Goal: Task Accomplishment & Management: Manage account settings

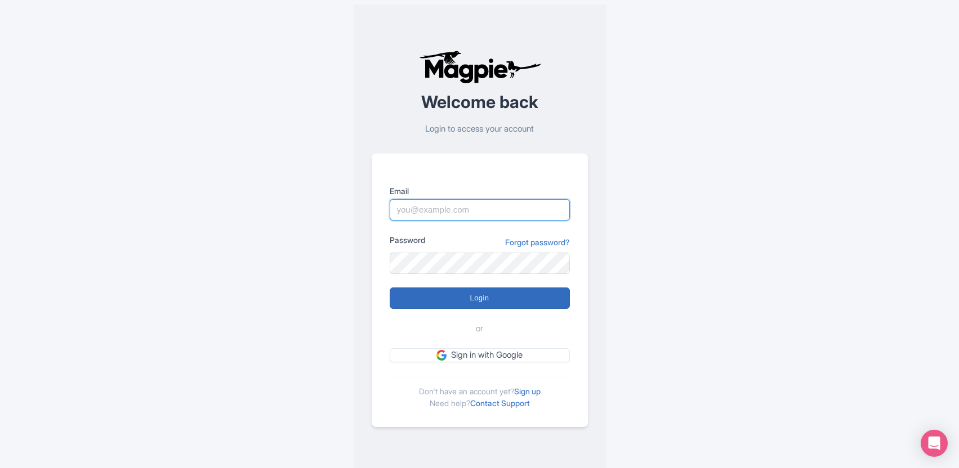
type input "[EMAIL_ADDRESS][DOMAIN_NAME]"
click at [468, 293] on input "Login" at bounding box center [480, 298] width 180 height 21
type input "Logging in..."
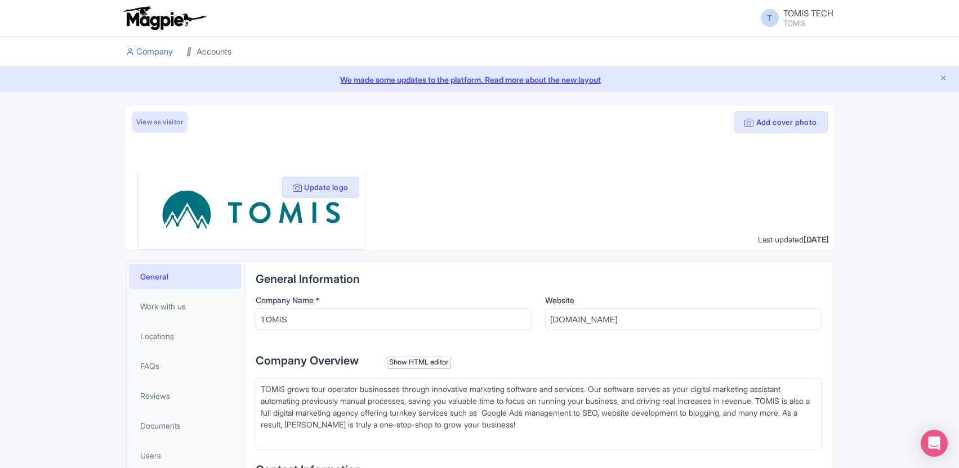
click at [213, 55] on link "Accounts" at bounding box center [208, 52] width 45 height 31
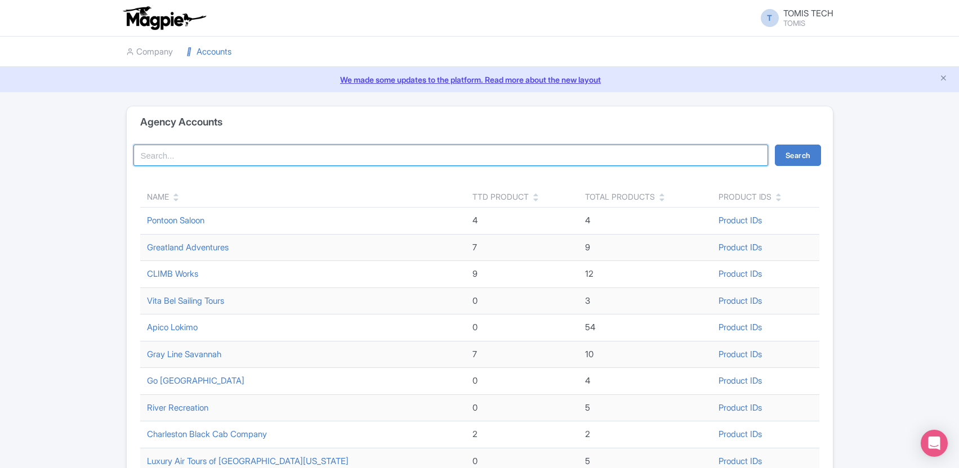
click at [341, 146] on input "search" at bounding box center [450, 155] width 635 height 21
type input "high gra"
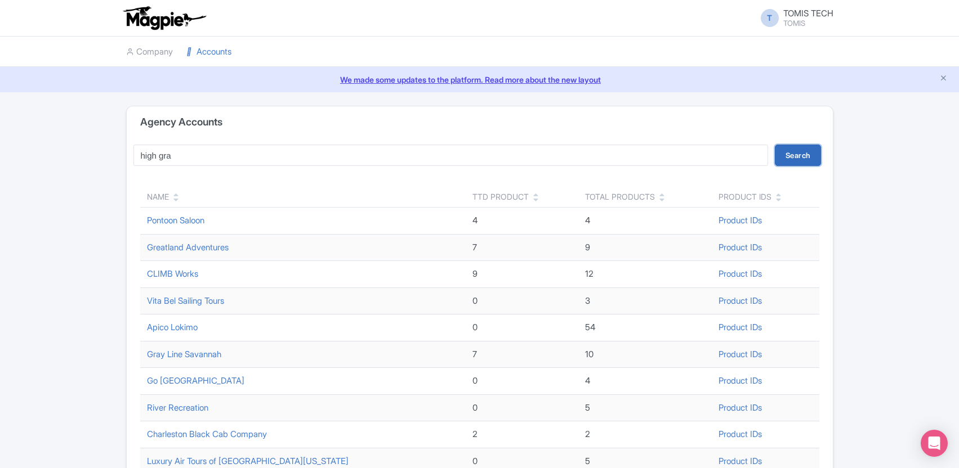
click at [807, 157] on button "Search" at bounding box center [798, 155] width 46 height 21
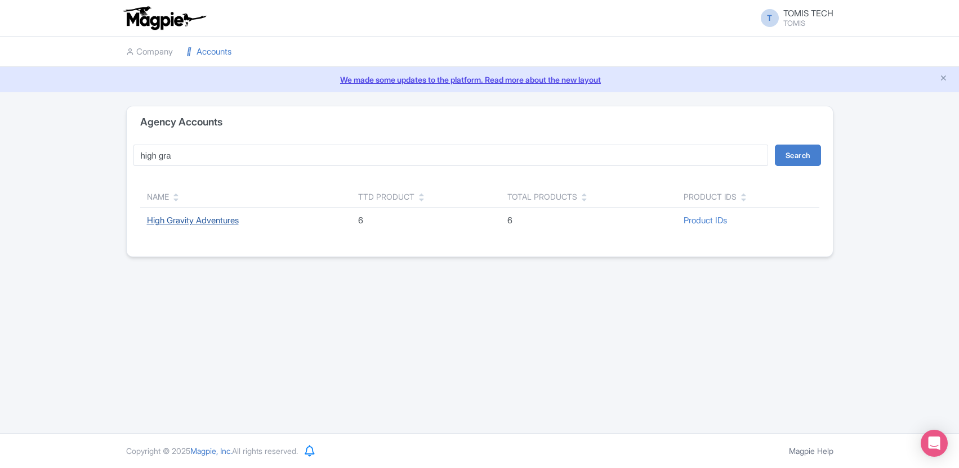
click at [201, 217] on link "High Gravity Adventures" at bounding box center [193, 220] width 92 height 11
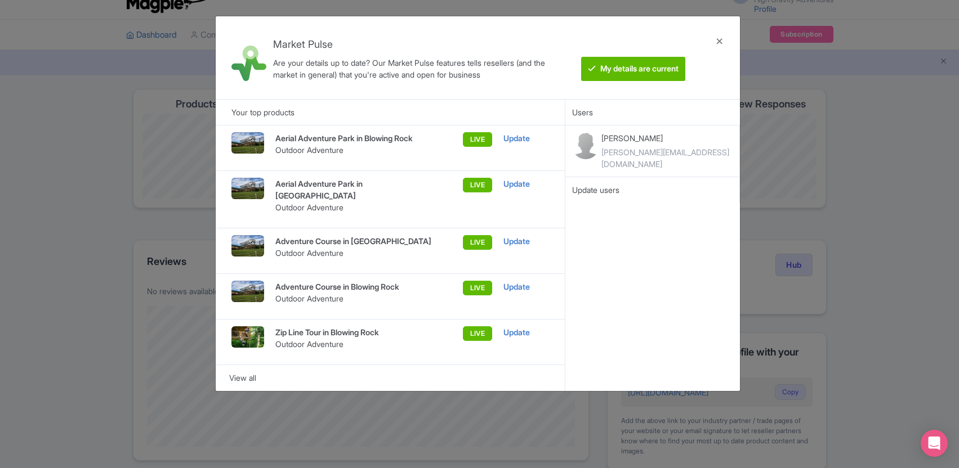
scroll to position [15, 0]
click at [622, 57] on btn "My details are current" at bounding box center [633, 69] width 104 height 24
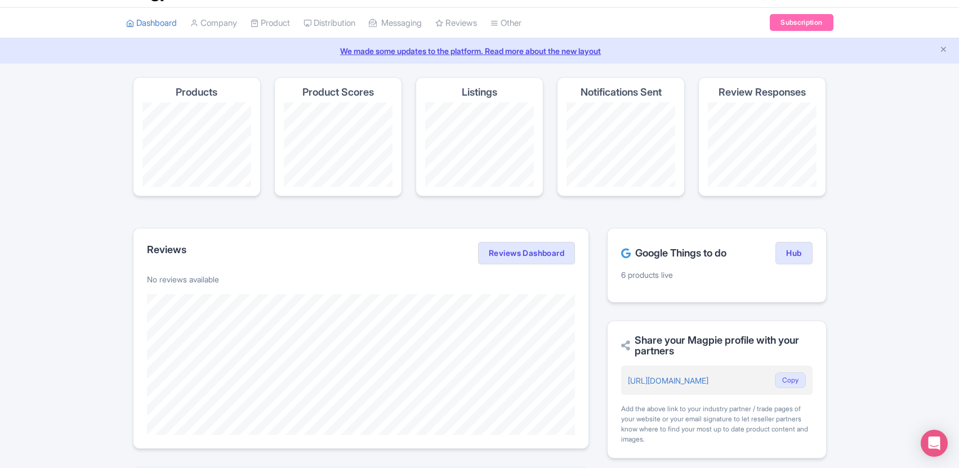
scroll to position [0, 0]
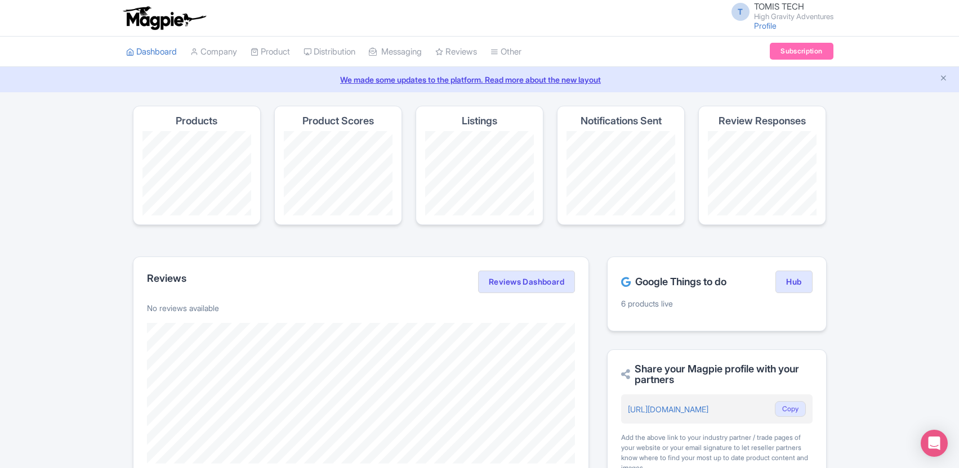
click at [949, 82] on link "We made some updates to the platform. Read more about the new layout" at bounding box center [479, 80] width 945 height 12
click at [941, 78] on icon "Close announcement" at bounding box center [943, 78] width 8 height 8
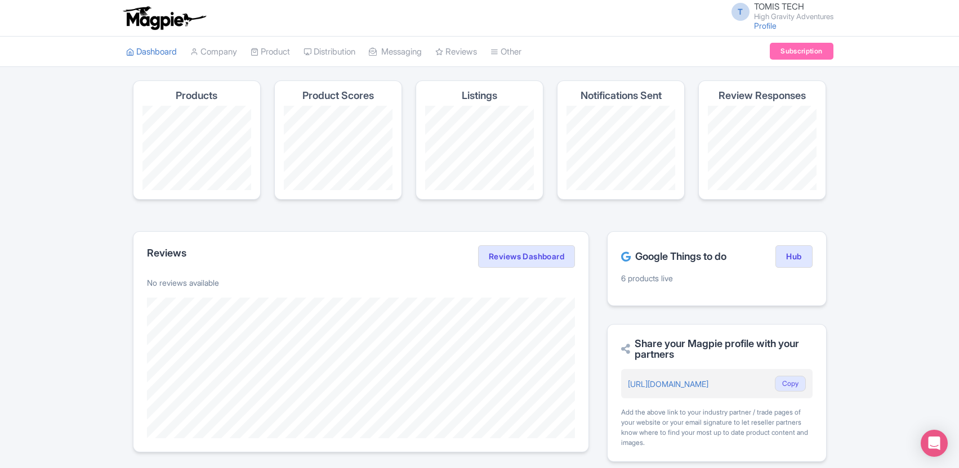
click at [204, 99] on h4 "Products" at bounding box center [197, 95] width 42 height 11
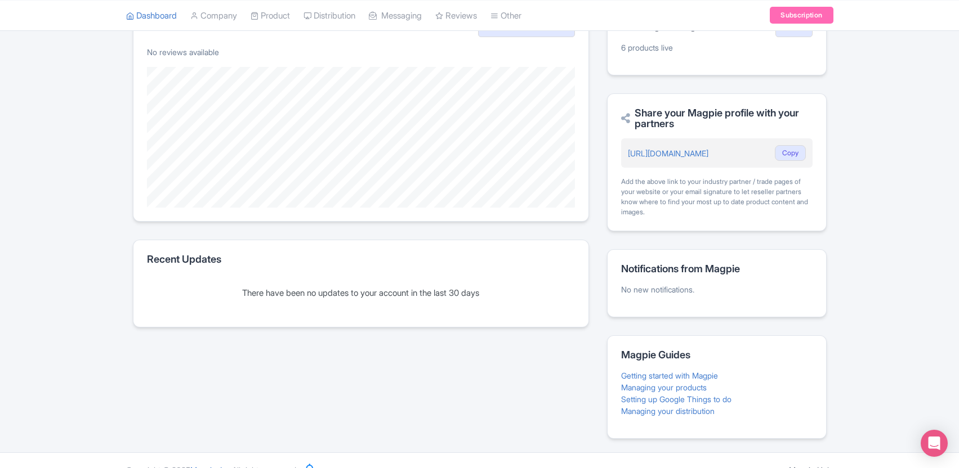
scroll to position [11, 0]
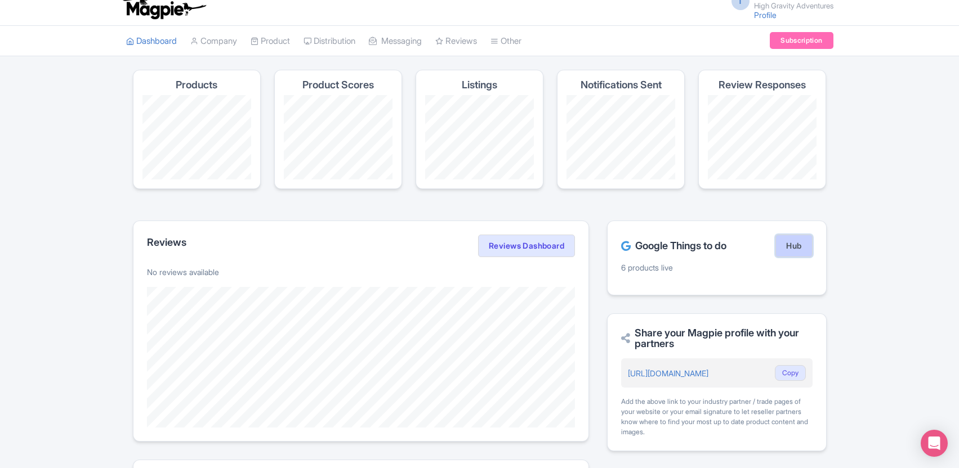
click at [802, 257] on link "Hub" at bounding box center [793, 246] width 37 height 23
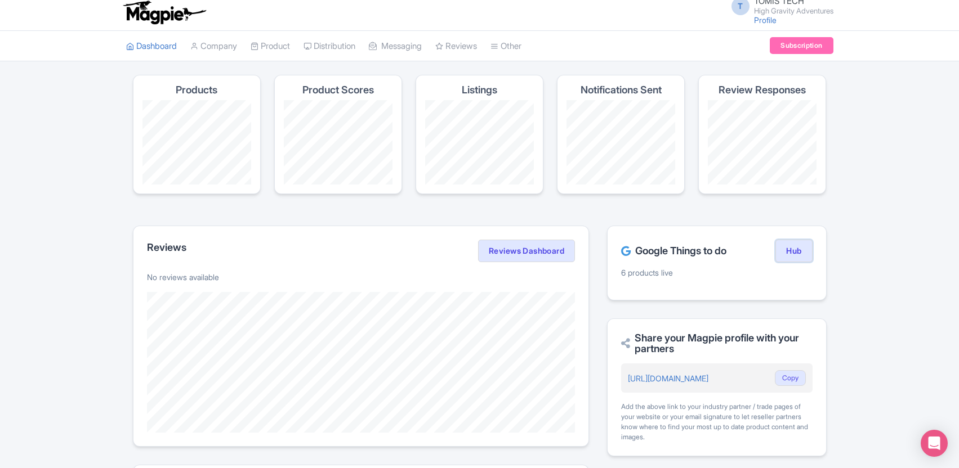
scroll to position [0, 0]
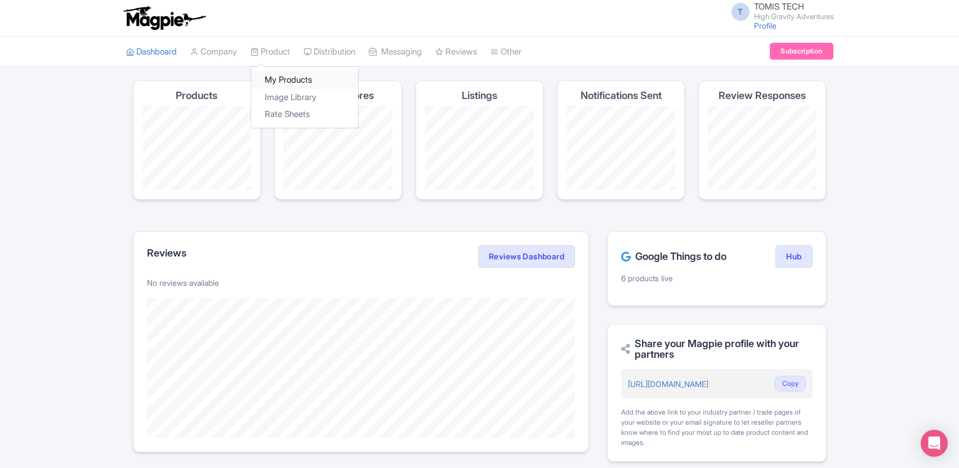
click at [279, 79] on link "My Products" at bounding box center [304, 80] width 107 height 17
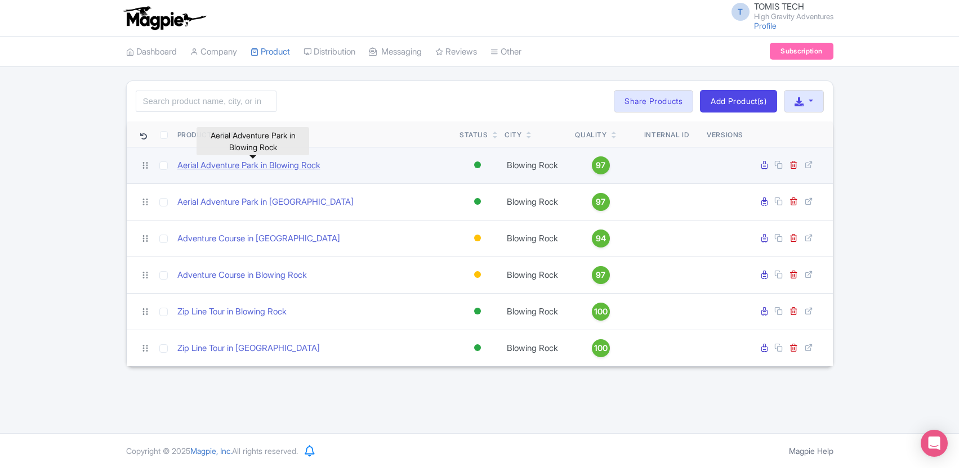
click at [269, 169] on link "Aerial Adventure Park in Blowing Rock" at bounding box center [248, 165] width 143 height 13
click at [266, 166] on link "Aerial Adventure Park in Blowing Rock" at bounding box center [248, 165] width 143 height 13
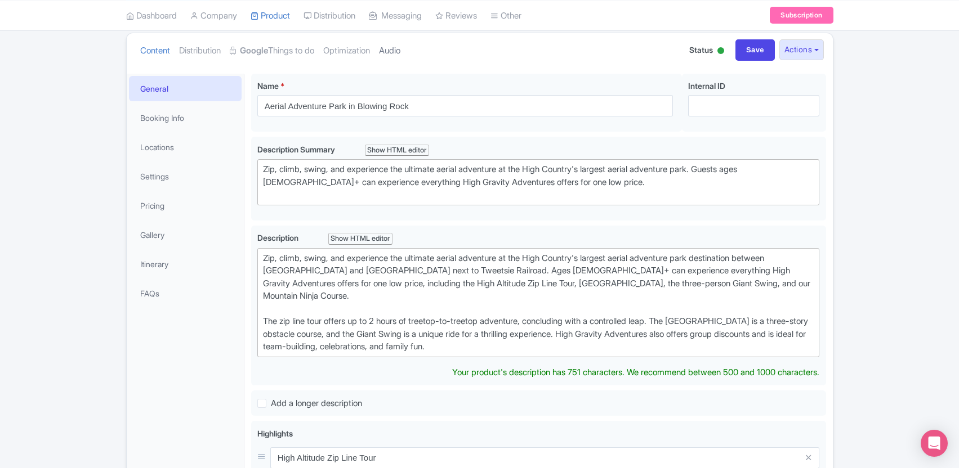
scroll to position [129, 0]
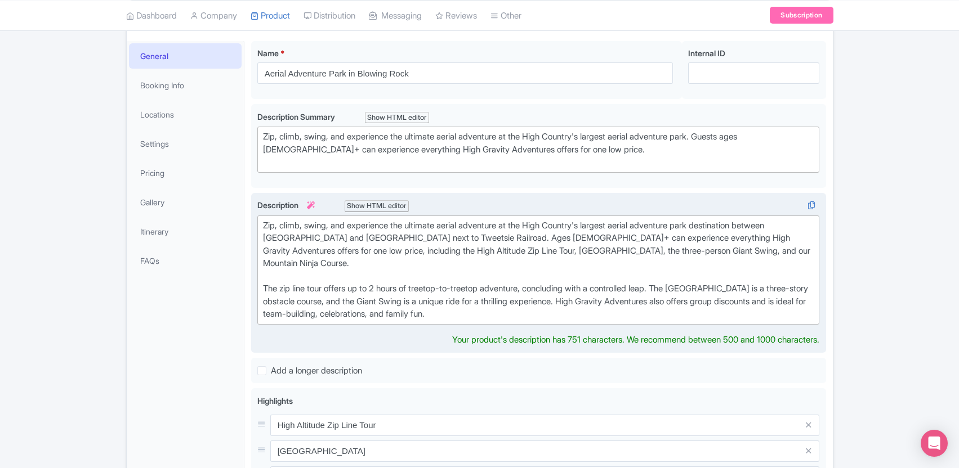
click at [446, 247] on div "Zip, climb, swing, and experience the ultimate aerial adventure at the High Cou…" at bounding box center [538, 270] width 551 height 101
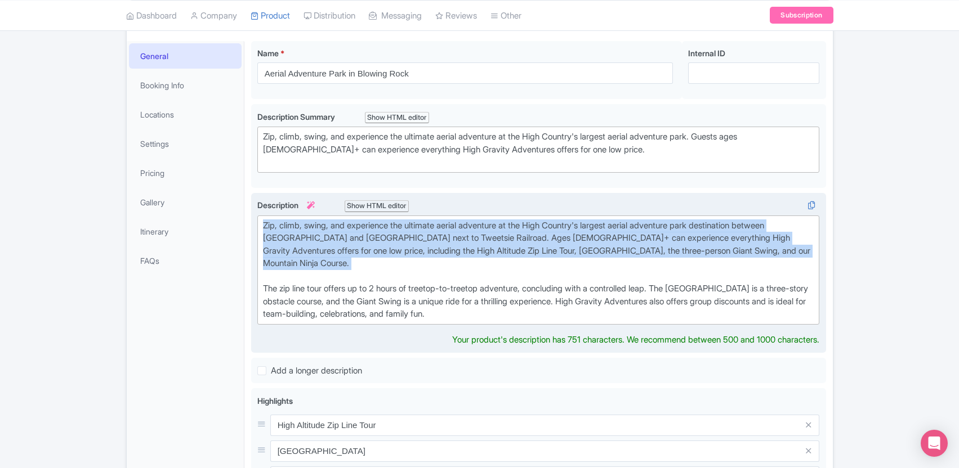
click at [446, 247] on div "Zip, climb, swing, and experience the ultimate aerial adventure at the High Cou…" at bounding box center [538, 270] width 551 height 101
type trix-editor "<div>Zip, climb, swing, and experience the ultimate aerial adventure at the Hig…"
copy div "Zip, climb, swing, and experience the ultimate aerial adventure at the High Cou…"
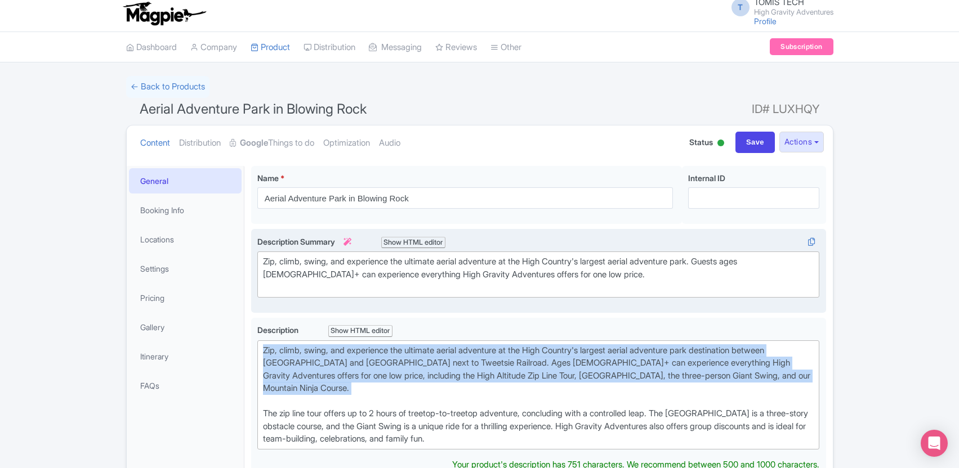
scroll to position [0, 0]
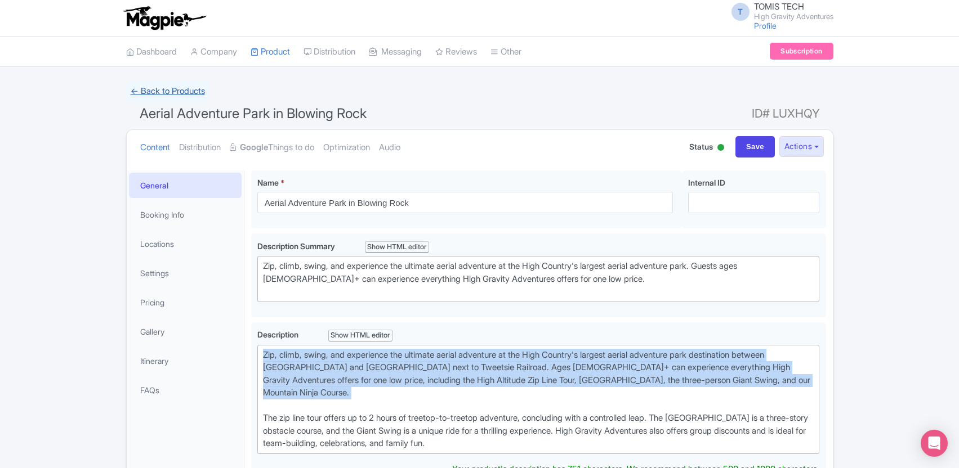
click at [196, 92] on link "← Back to Products" at bounding box center [167, 92] width 83 height 22
